Goal: Information Seeking & Learning: Learn about a topic

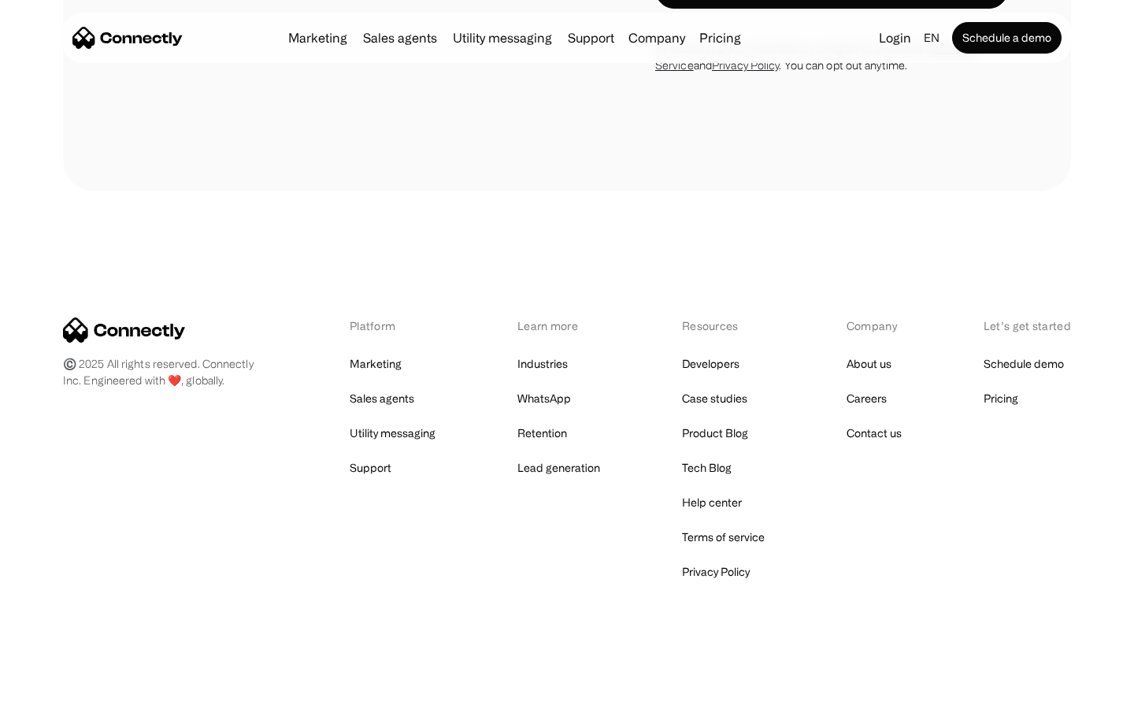
scroll to position [4809, 0]
